Goal: Ask a question

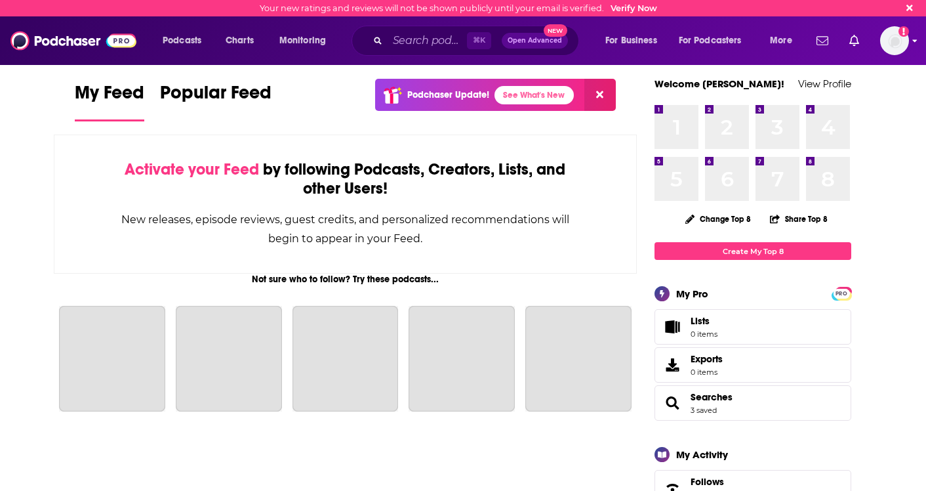
click at [899, 41] on img "Logged in as camsdkc" at bounding box center [894, 40] width 29 height 29
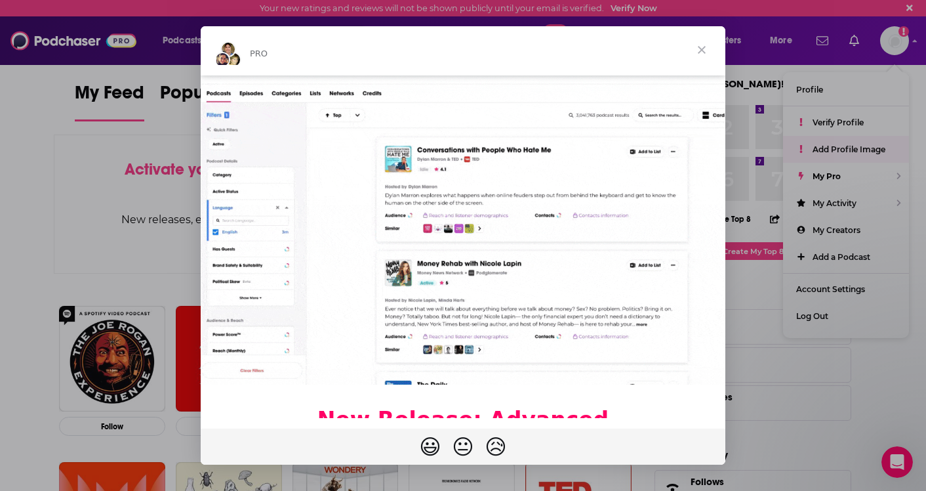
scroll to position [190, 0]
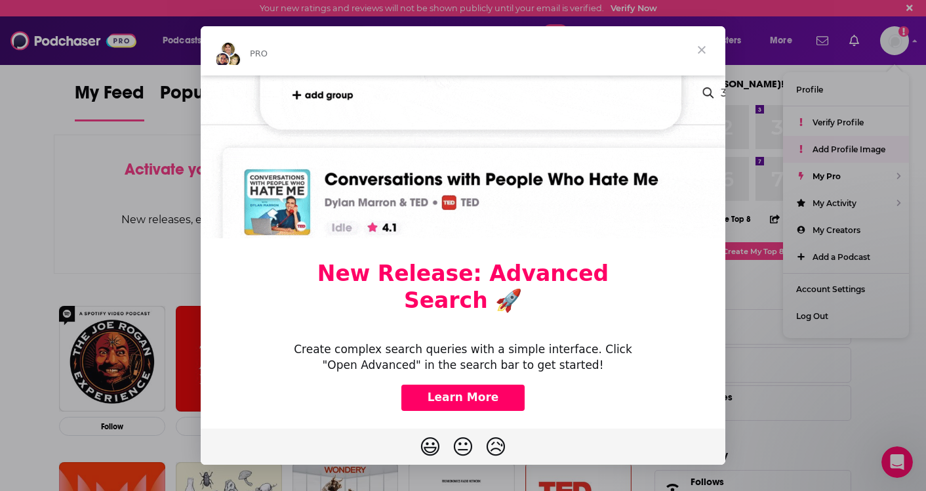
click at [702, 51] on span "Close" at bounding box center [701, 49] width 47 height 47
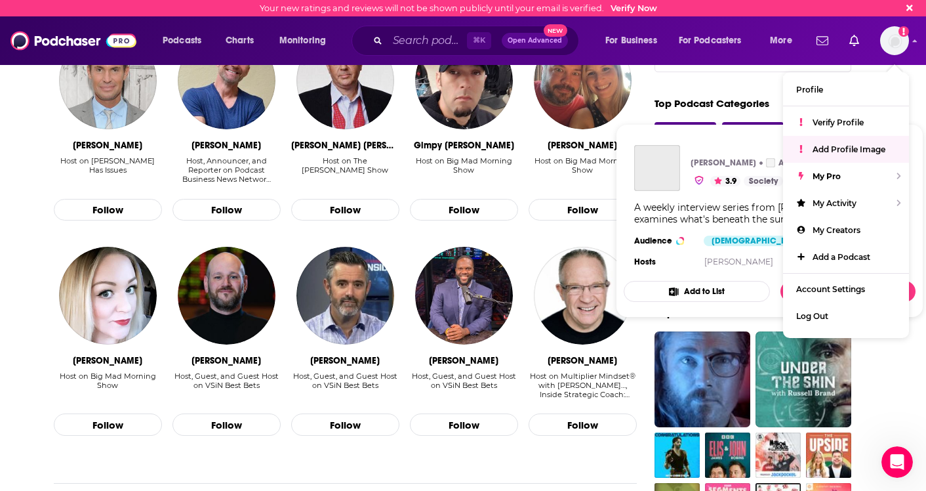
scroll to position [731, 0]
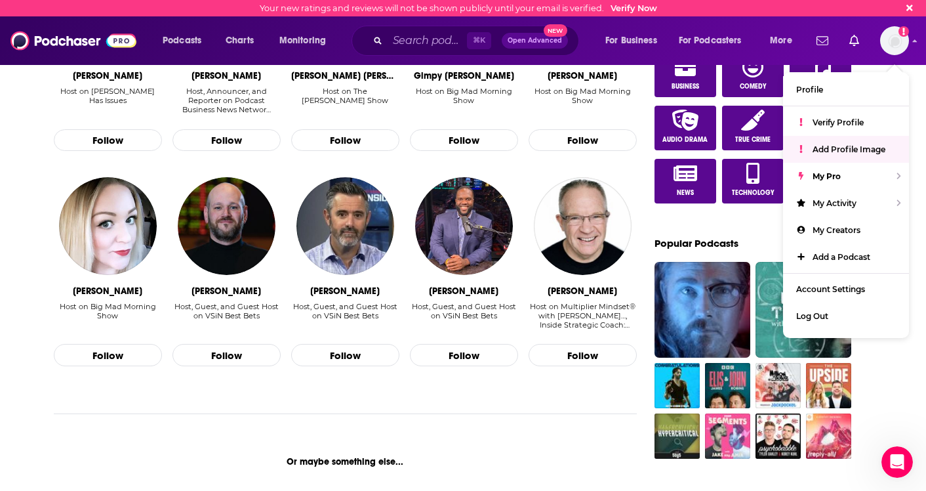
click at [889, 380] on div "My Feed Popular Feed Podchaser Update! See What's New Activate your Feed by fol…" at bounding box center [463, 461] width 926 height 2289
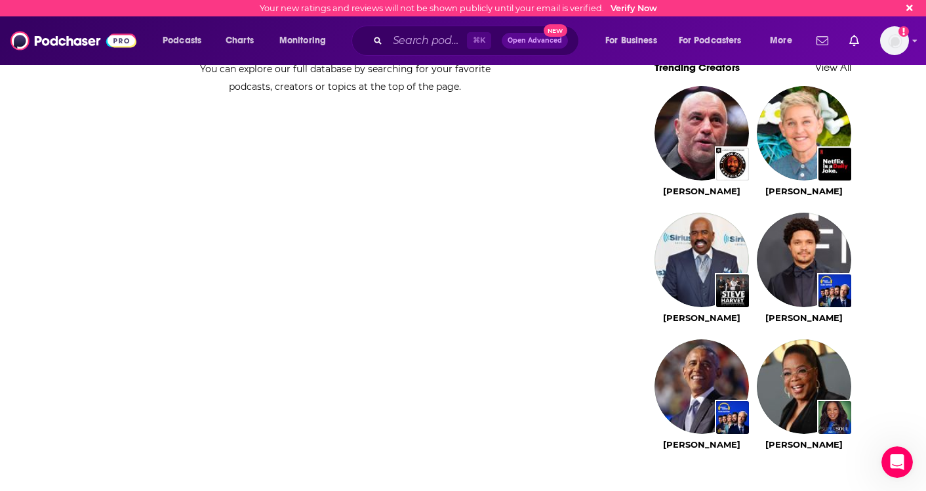
scroll to position [1353, 0]
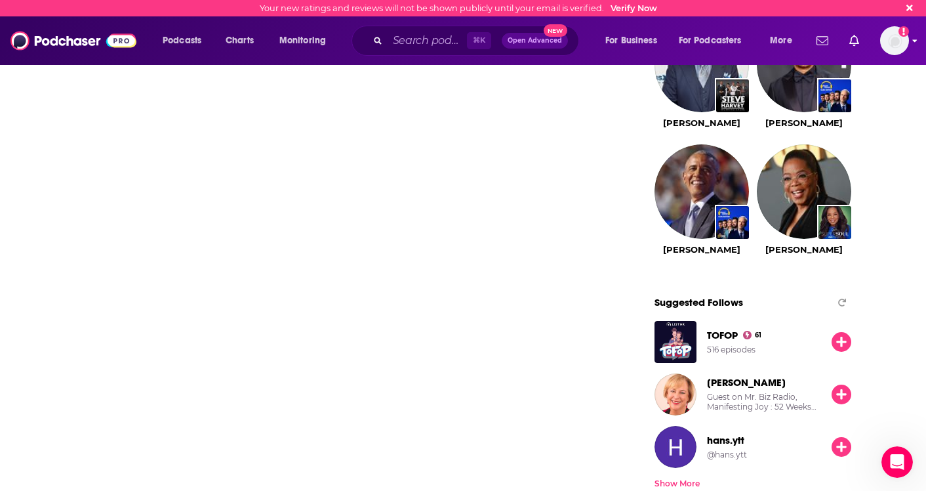
click at [896, 51] on img "Logged in as camsdkc" at bounding box center [894, 40] width 29 height 29
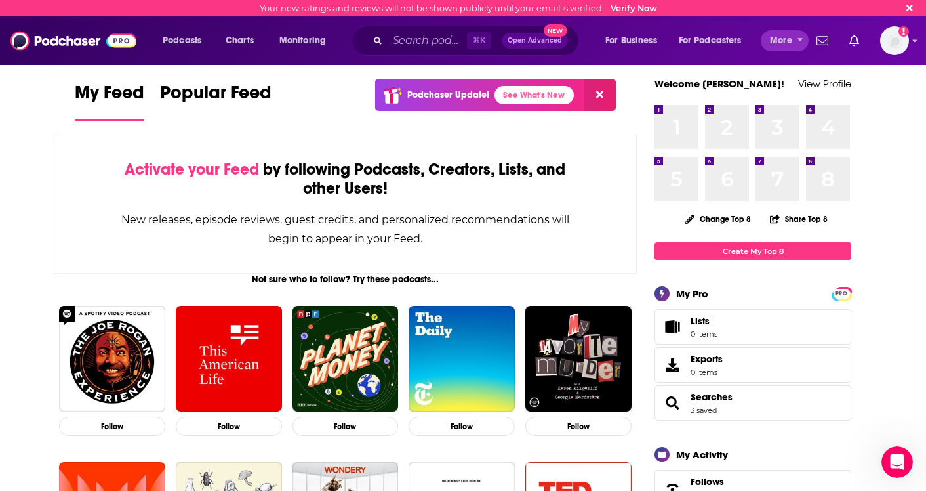
scroll to position [0, 0]
click at [789, 43] on span "More" at bounding box center [781, 40] width 22 height 18
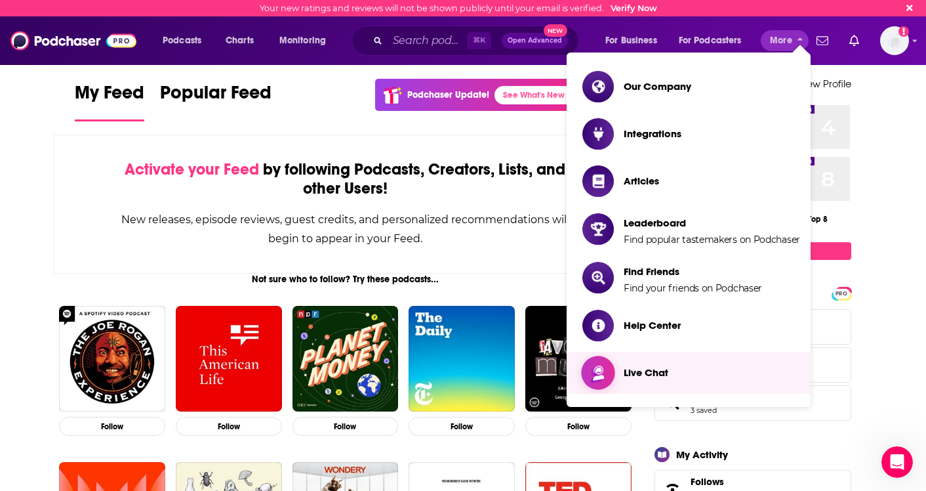
click at [689, 382] on link "Live Chat" at bounding box center [691, 372] width 218 height 31
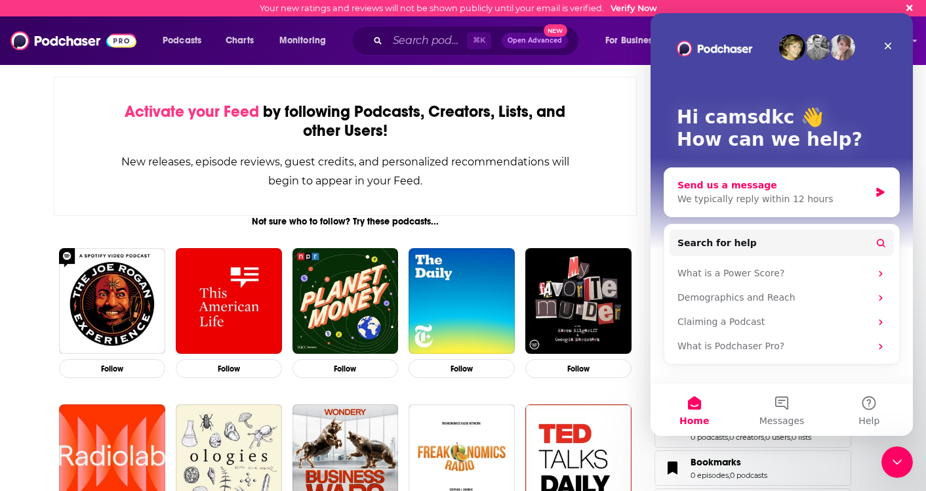
scroll to position [59, 0]
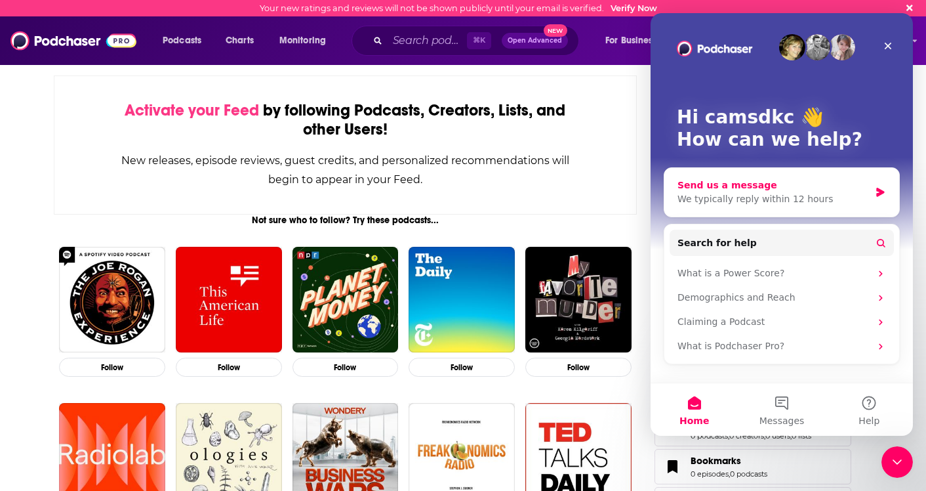
click at [718, 193] on div "We typically reply within 12 hours" at bounding box center [774, 199] width 192 height 14
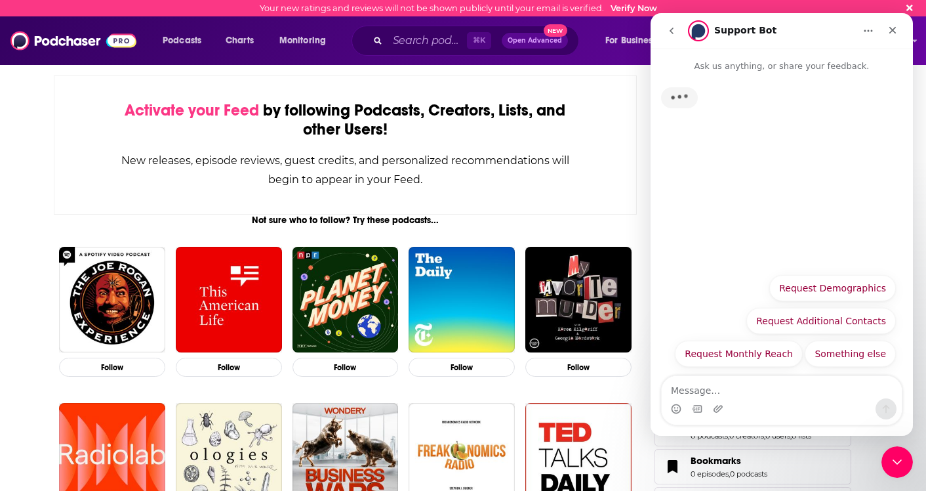
click at [730, 396] on textarea "Message…" at bounding box center [782, 387] width 240 height 22
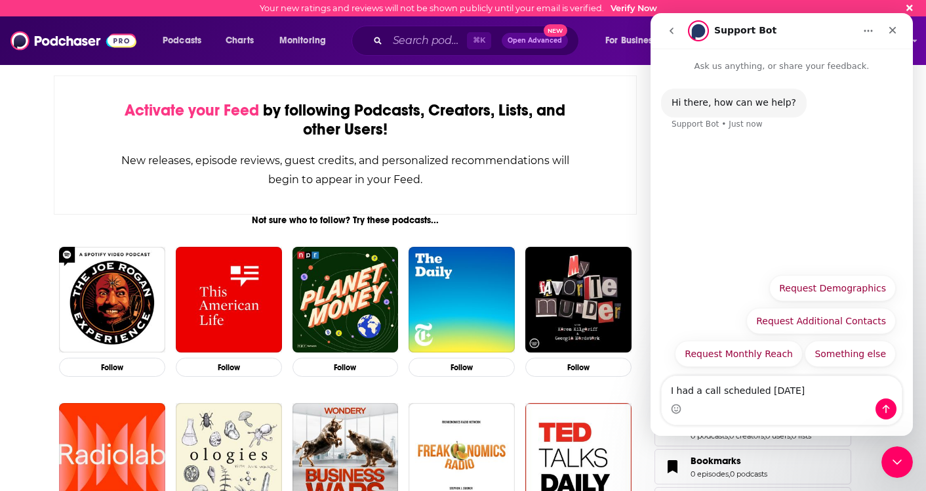
click at [619, 13] on div "Your new ratings and reviews will not be shown publicly until your email is ver…" at bounding box center [463, 8] width 926 height 16
click at [623, 6] on link "Verify Now" at bounding box center [634, 8] width 47 height 10
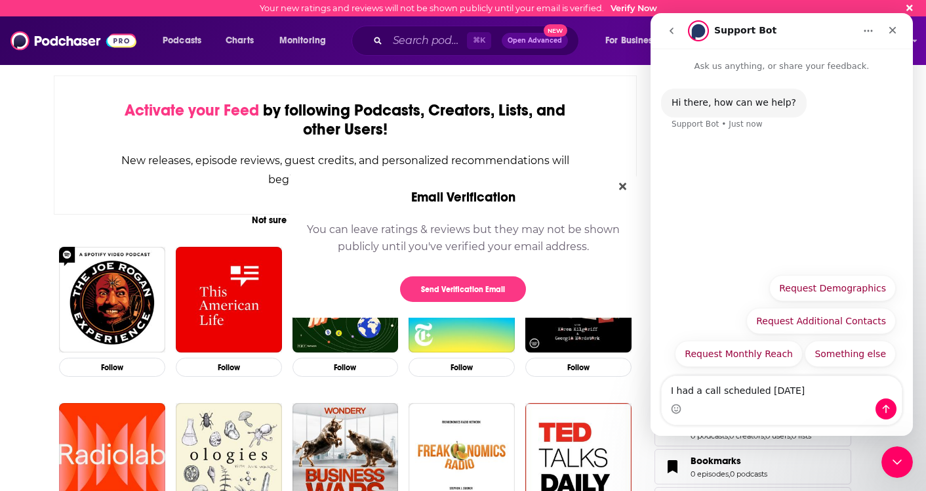
scroll to position [0, 0]
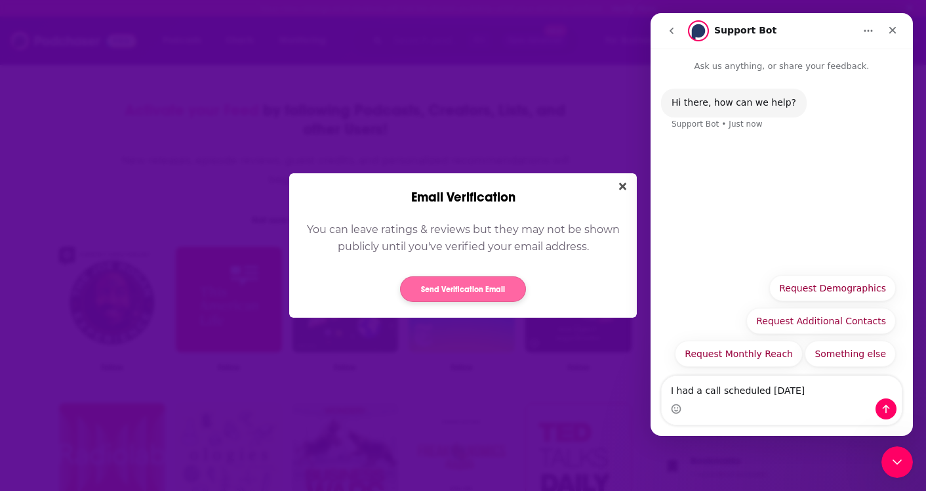
click at [483, 287] on button "Send Verification Email" at bounding box center [463, 289] width 126 height 26
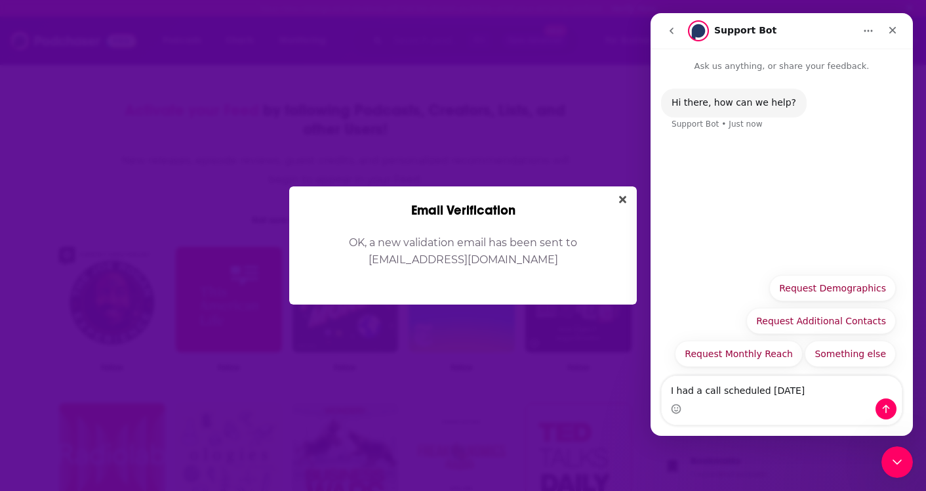
click at [813, 402] on div "Intercom messenger" at bounding box center [782, 408] width 240 height 21
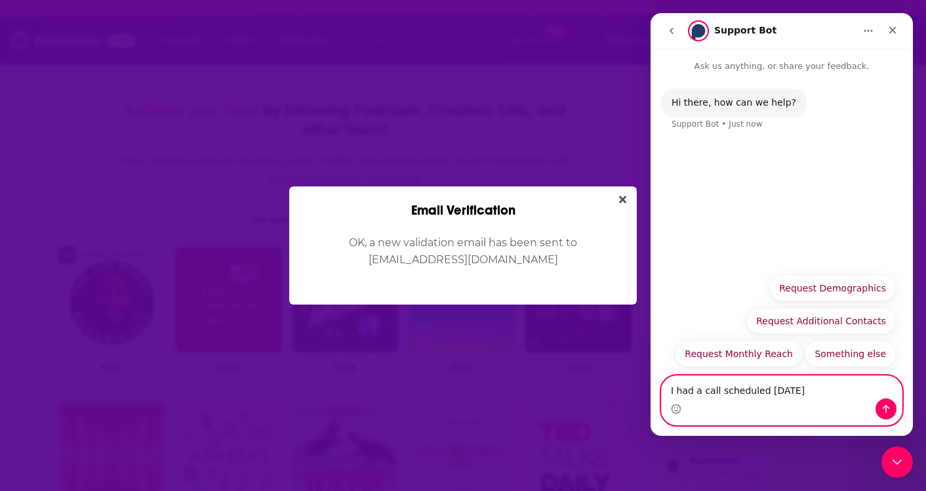
click at [819, 397] on textarea "I had a call scheduled [DATE]" at bounding box center [782, 387] width 240 height 22
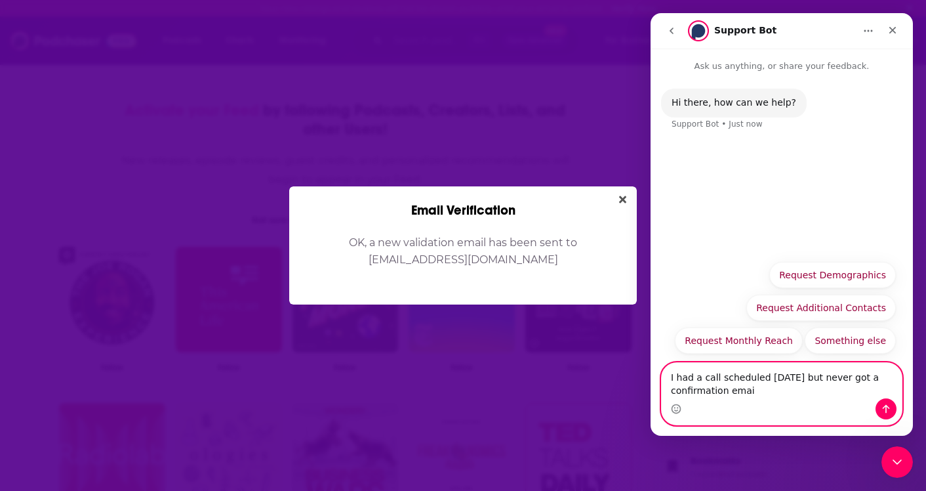
type textarea "I had a call scheduled [DATE] but never got a confirmation email"
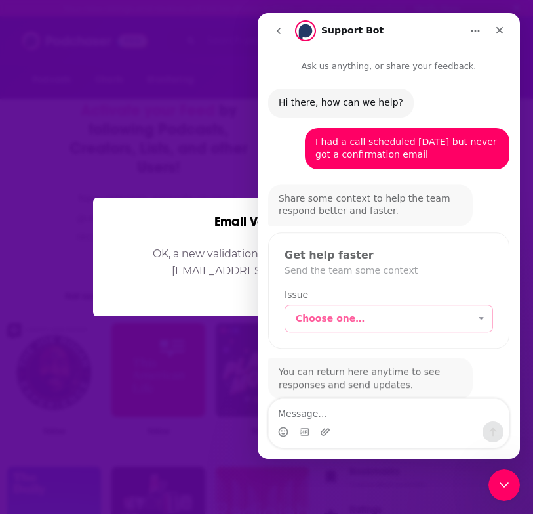
scroll to position [20, 0]
